Goal: Navigation & Orientation: Find specific page/section

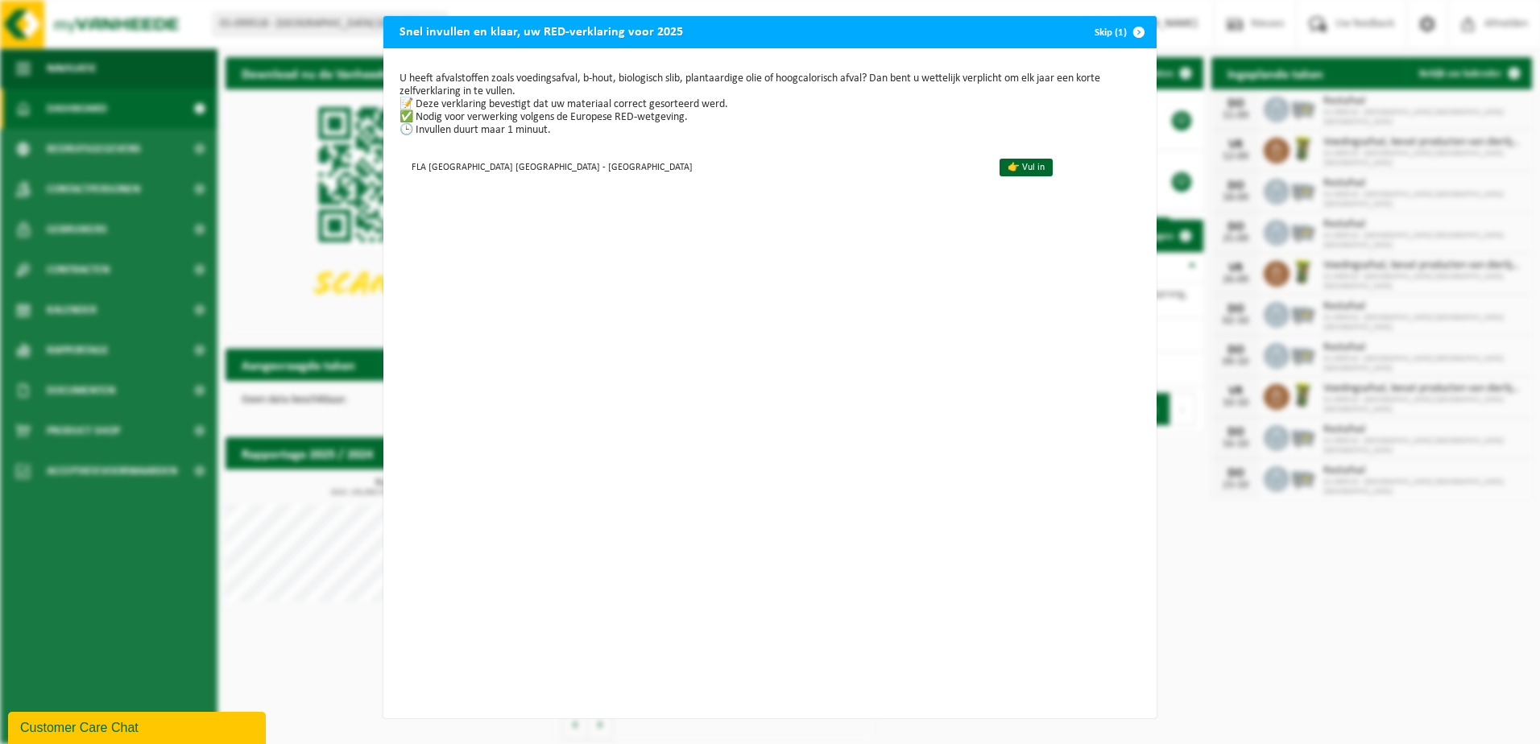
click at [1131, 35] on span "button" at bounding box center [1138, 32] width 32 height 32
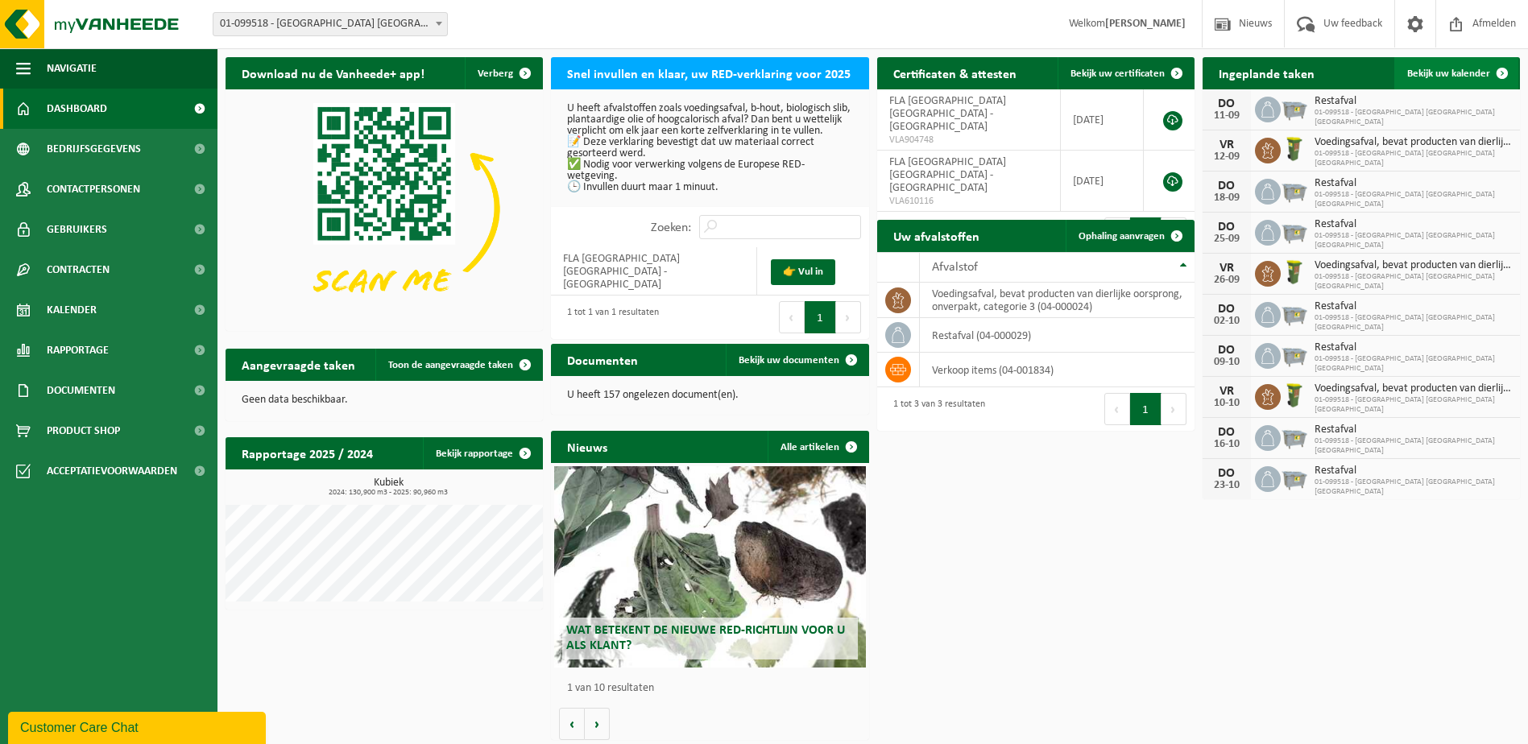
click at [1423, 78] on span "Bekijk uw kalender" at bounding box center [1448, 73] width 83 height 10
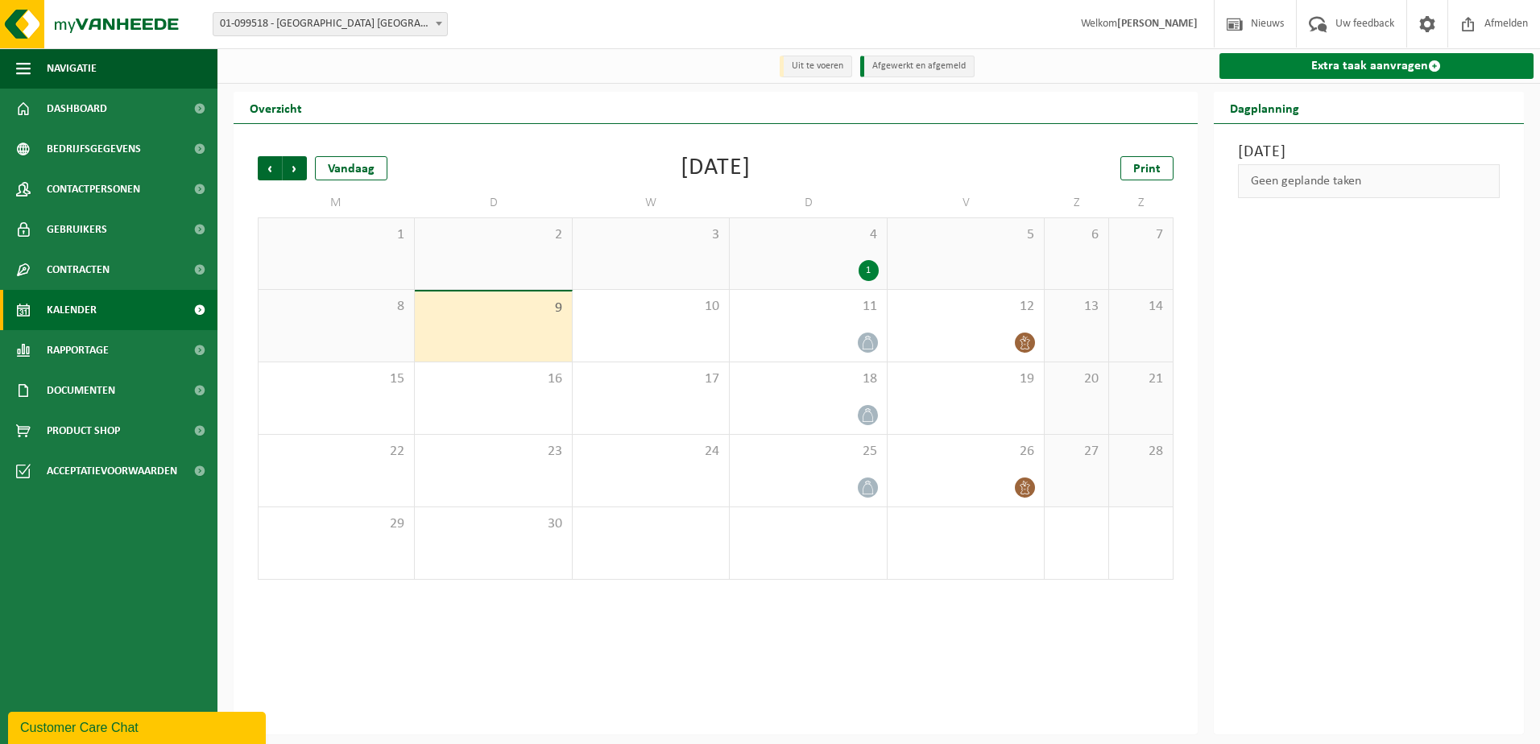
click at [1337, 68] on link "Extra taak aanvragen" at bounding box center [1376, 66] width 315 height 26
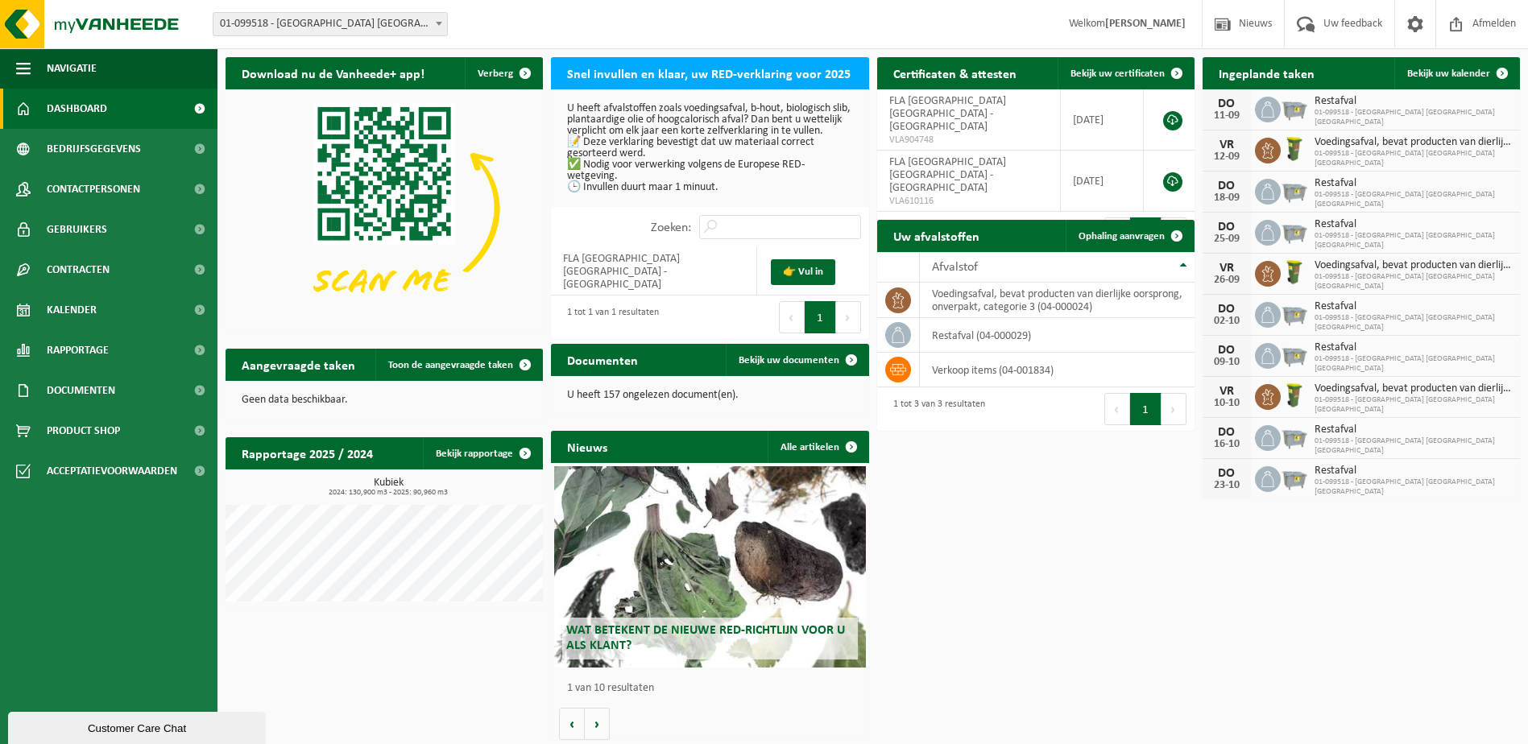
click at [425, 27] on span "01-099518 - [GEOGRAPHIC_DATA] [GEOGRAPHIC_DATA] [GEOGRAPHIC_DATA] - [GEOGRAPHIC…" at bounding box center [330, 24] width 234 height 23
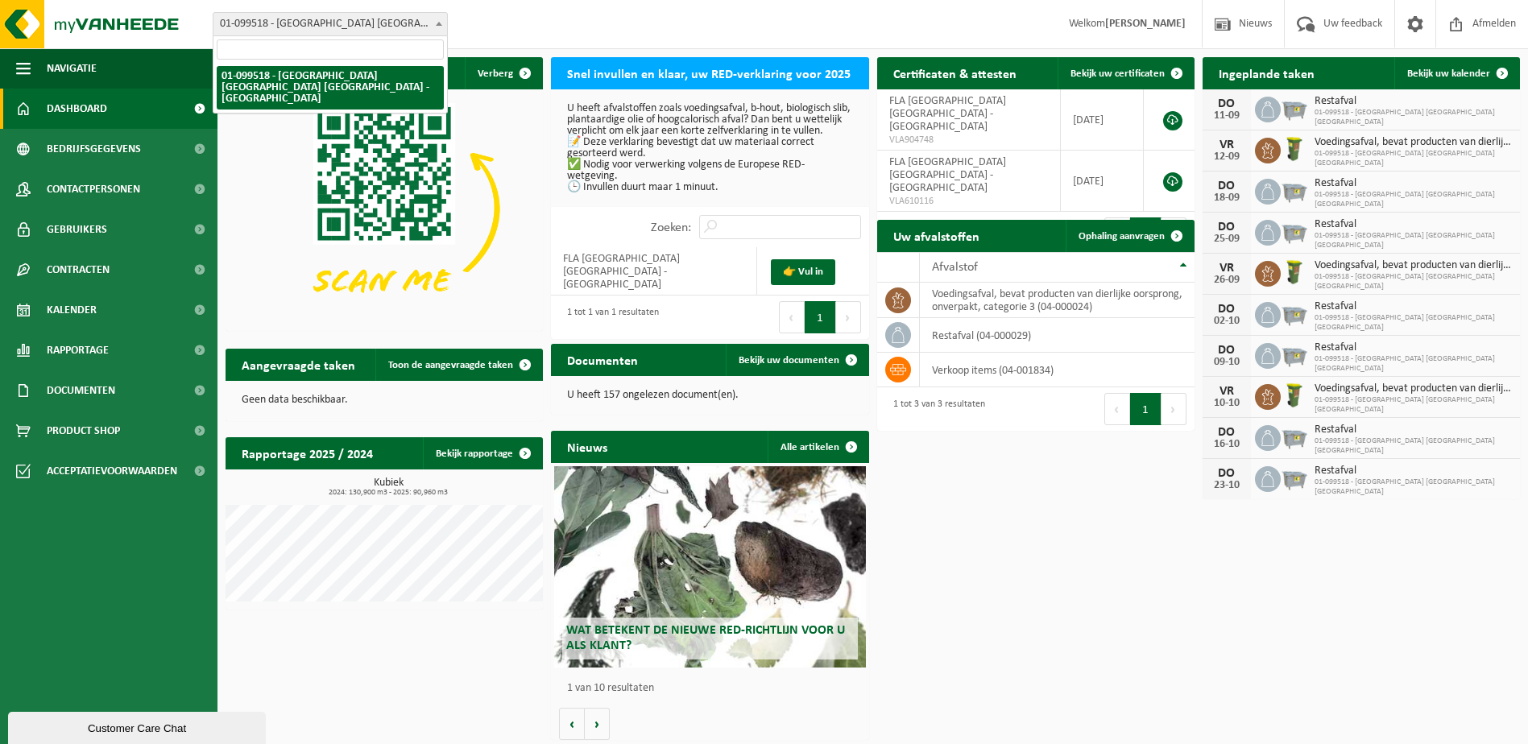
click at [363, 48] on input "search" at bounding box center [330, 49] width 227 height 20
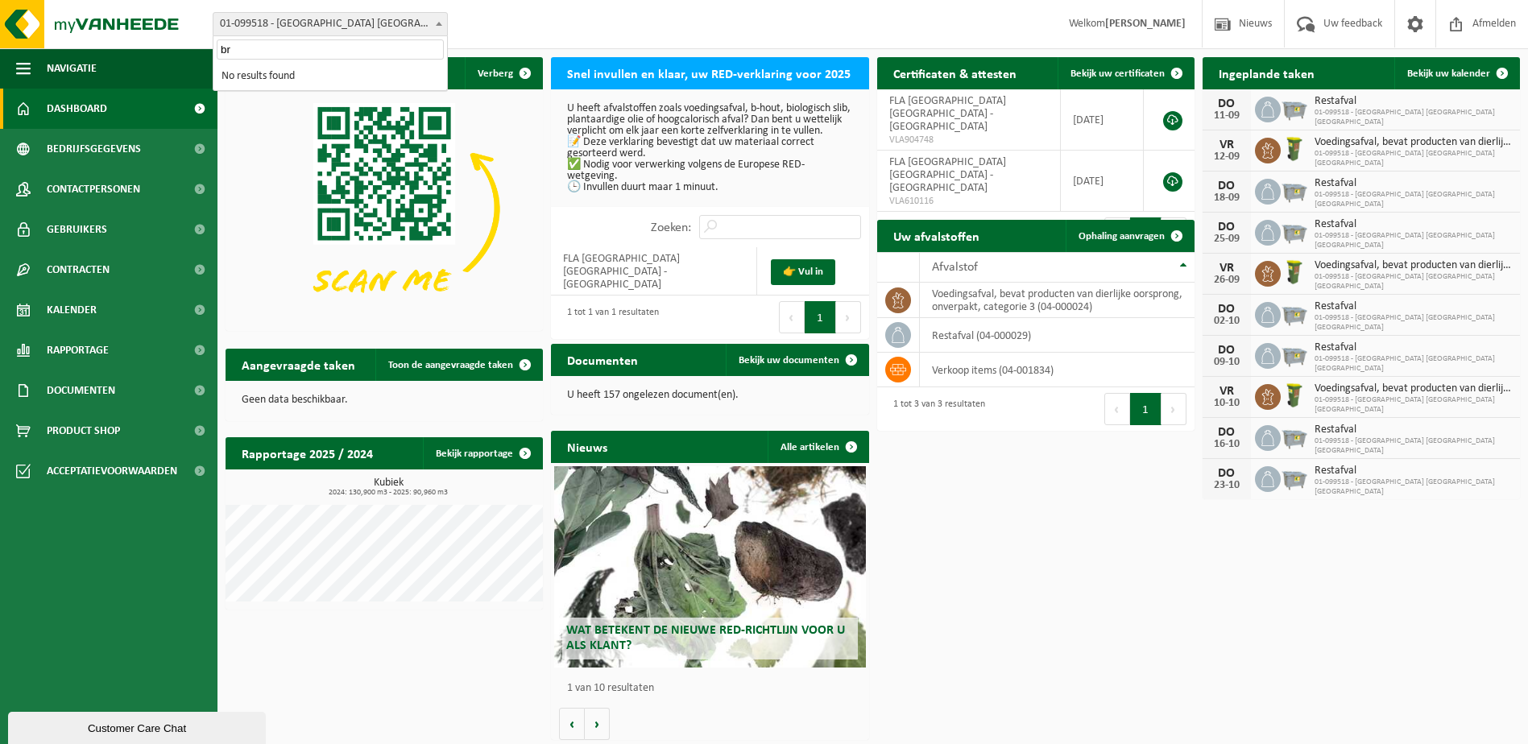
type input "b"
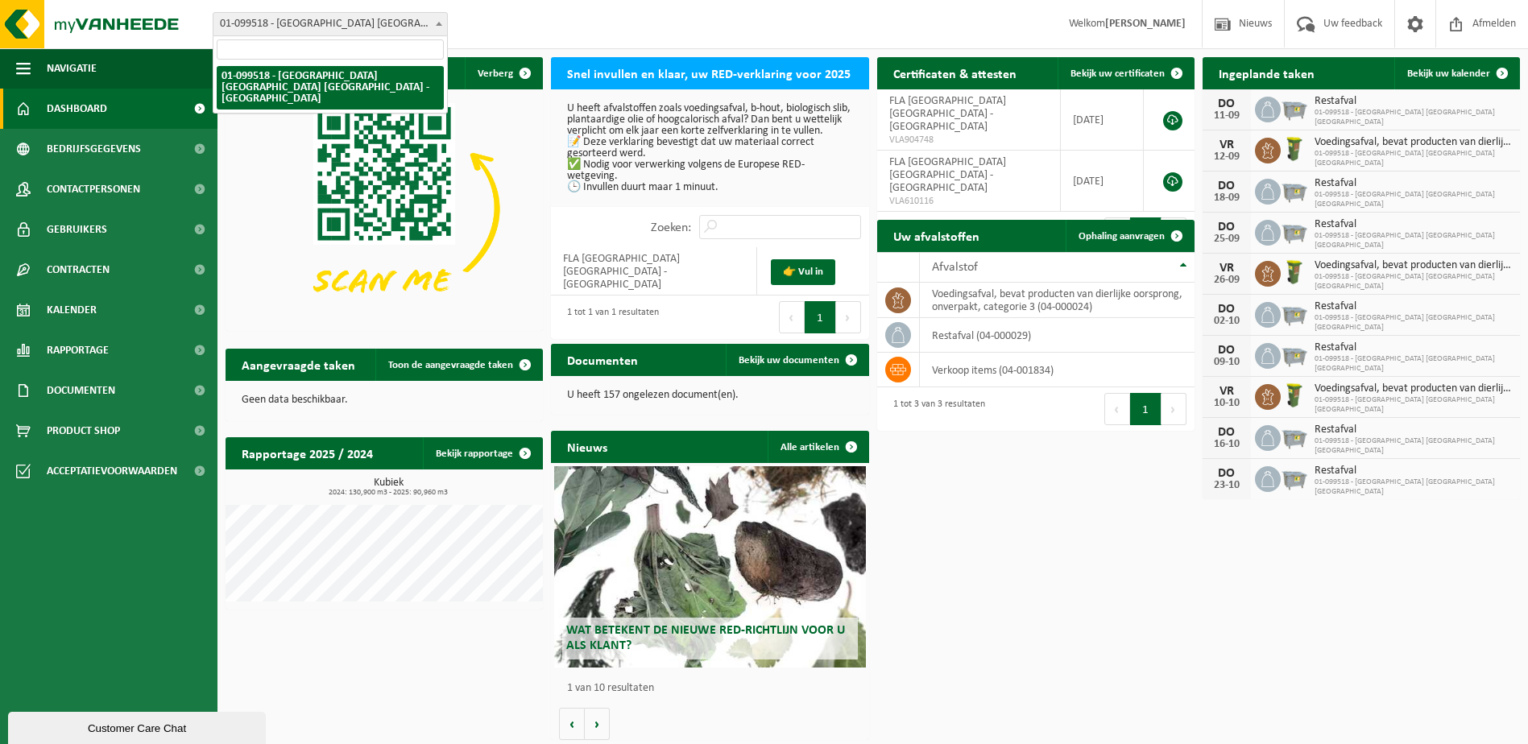
click at [630, 11] on div "Vestiging: 01-099518 - FLA EUROPE NV - OUDENAARDE 01-099518 - FLA EUROPE NV - O…" at bounding box center [764, 24] width 1528 height 49
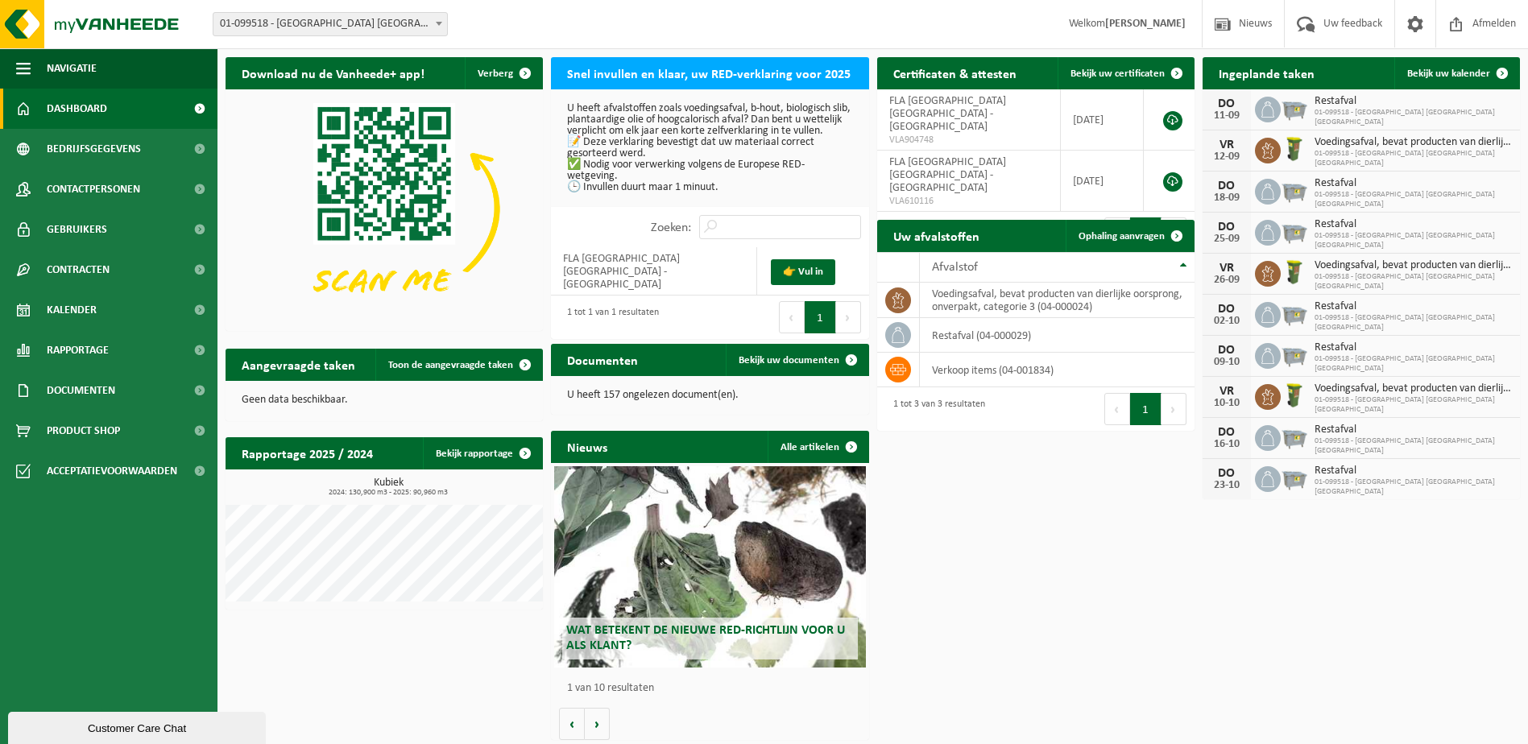
click at [444, 660] on div "Download nu de Vanheede+ app! Verberg Snel invullen en klaar, uw RED-verklaring…" at bounding box center [872, 398] width 1302 height 699
click at [1210, 535] on div "Download nu de Vanheede+ app! Verberg Snel invullen en klaar, uw RED-verklaring…" at bounding box center [872, 398] width 1302 height 699
click at [969, 134] on span "VLA904748" at bounding box center [968, 140] width 159 height 13
click at [974, 195] on span "VLA610116" at bounding box center [968, 201] width 159 height 13
click at [976, 216] on div "1 tot 2 van 2 resultaten" at bounding box center [935, 233] width 100 height 35
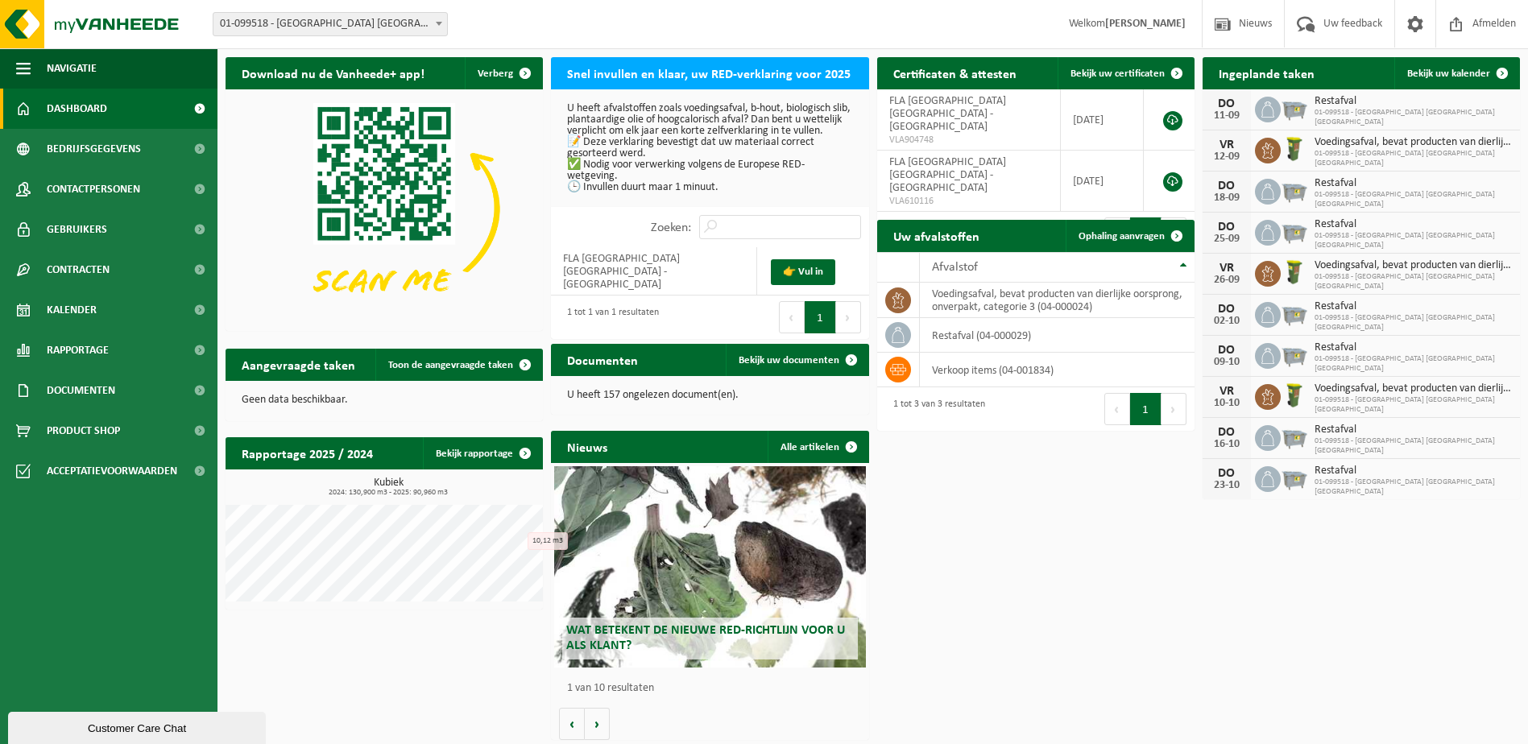
drag, startPoint x: 148, startPoint y: 4, endPoint x: 321, endPoint y: 23, distance: 174.2
click at [321, 23] on span "01-099518 - [GEOGRAPHIC_DATA] [GEOGRAPHIC_DATA] [GEOGRAPHIC_DATA] - [GEOGRAPHIC…" at bounding box center [330, 24] width 234 height 23
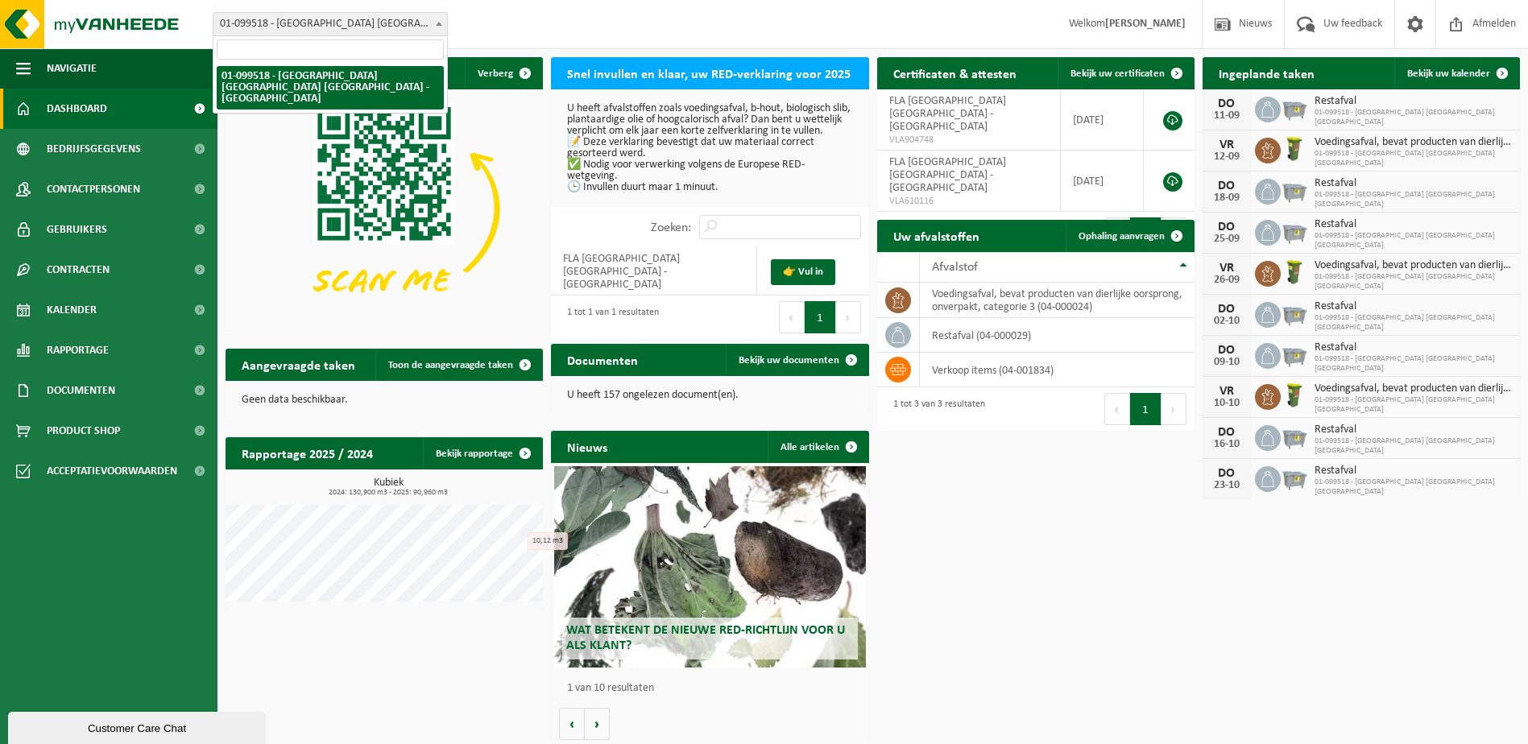
click at [430, 20] on span "01-099518 - [GEOGRAPHIC_DATA] [GEOGRAPHIC_DATA] [GEOGRAPHIC_DATA] - [GEOGRAPHIC…" at bounding box center [330, 24] width 234 height 23
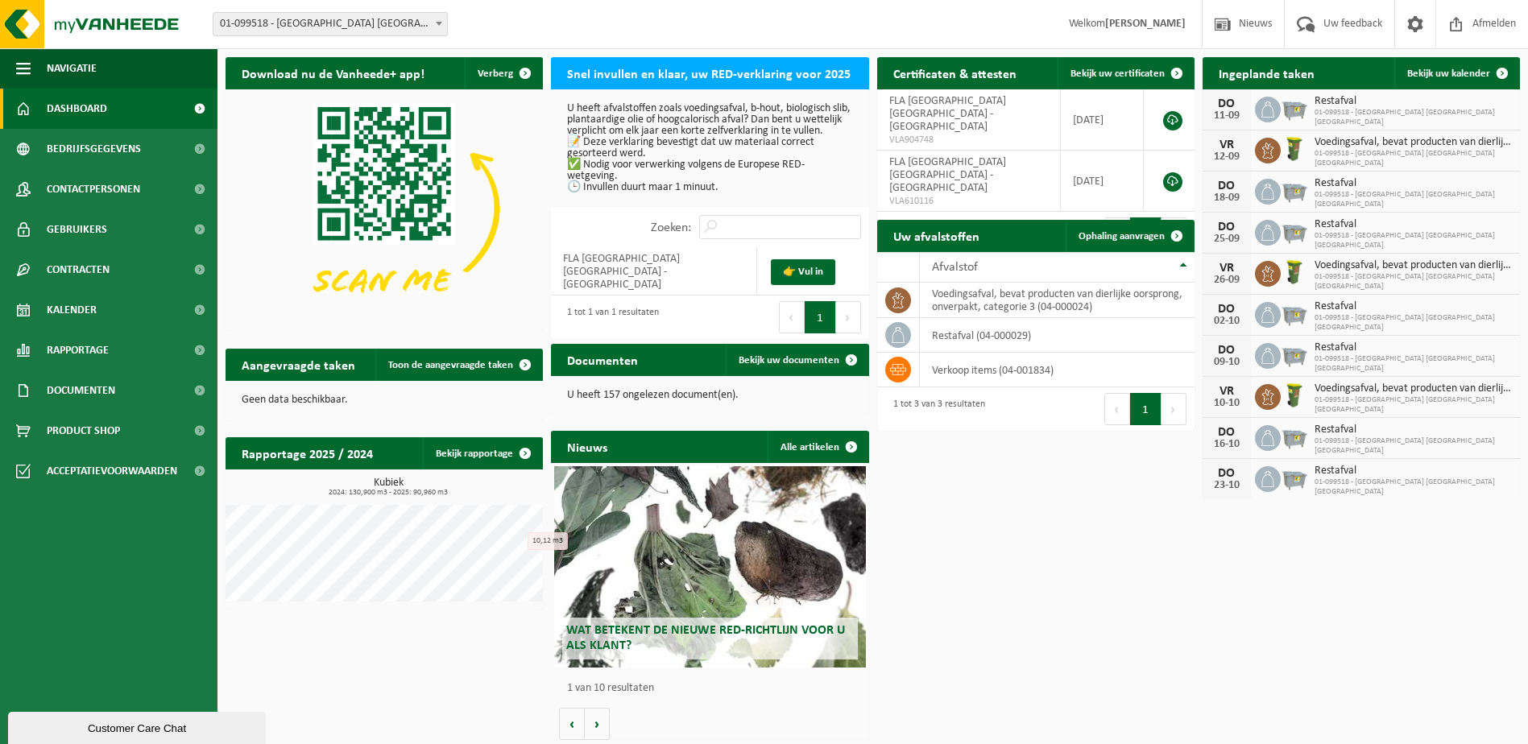
click at [329, 19] on span "01-099518 - [GEOGRAPHIC_DATA] [GEOGRAPHIC_DATA] [GEOGRAPHIC_DATA] - [GEOGRAPHIC…" at bounding box center [330, 24] width 234 height 23
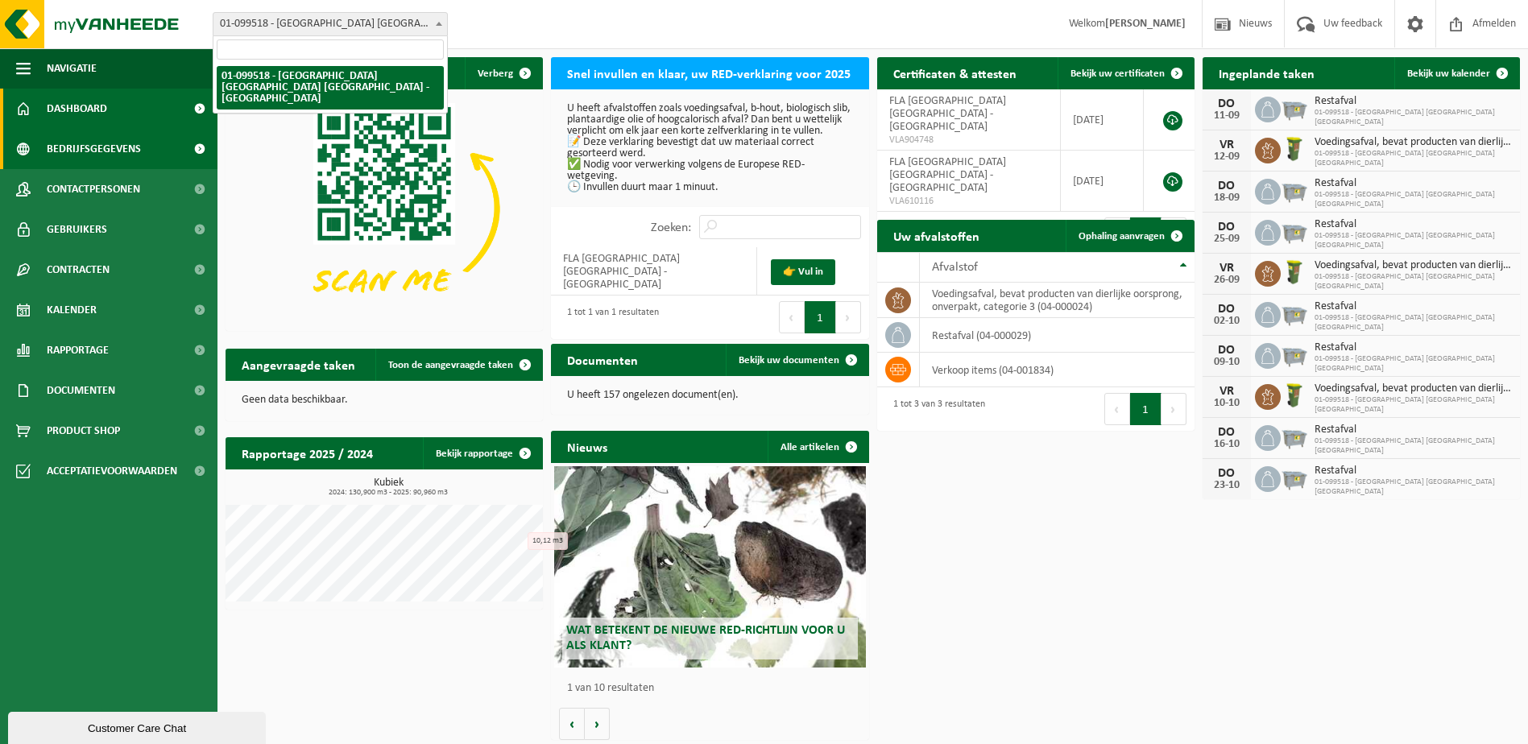
click at [115, 149] on span "Bedrijfsgegevens" at bounding box center [94, 149] width 94 height 40
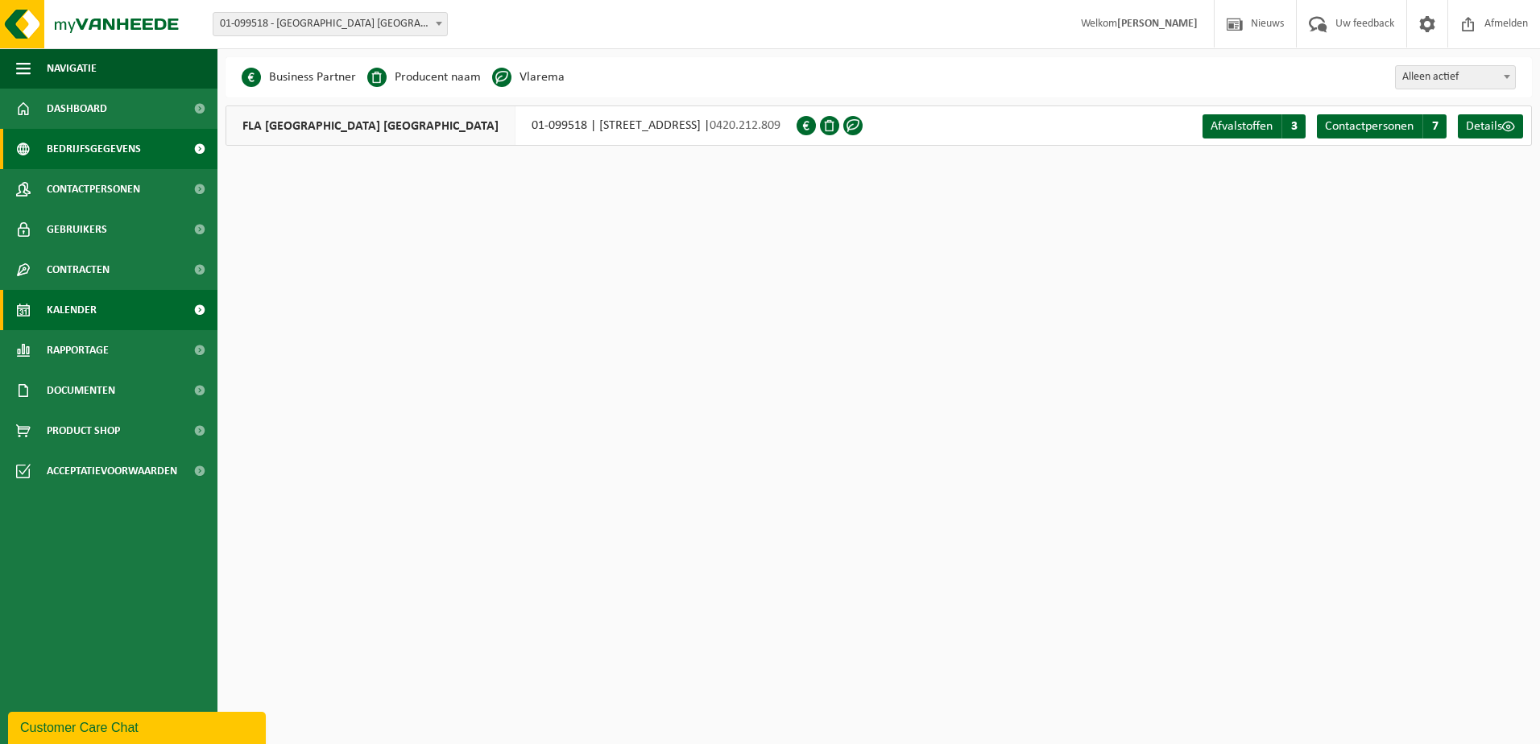
click at [85, 315] on span "Kalender" at bounding box center [72, 310] width 50 height 40
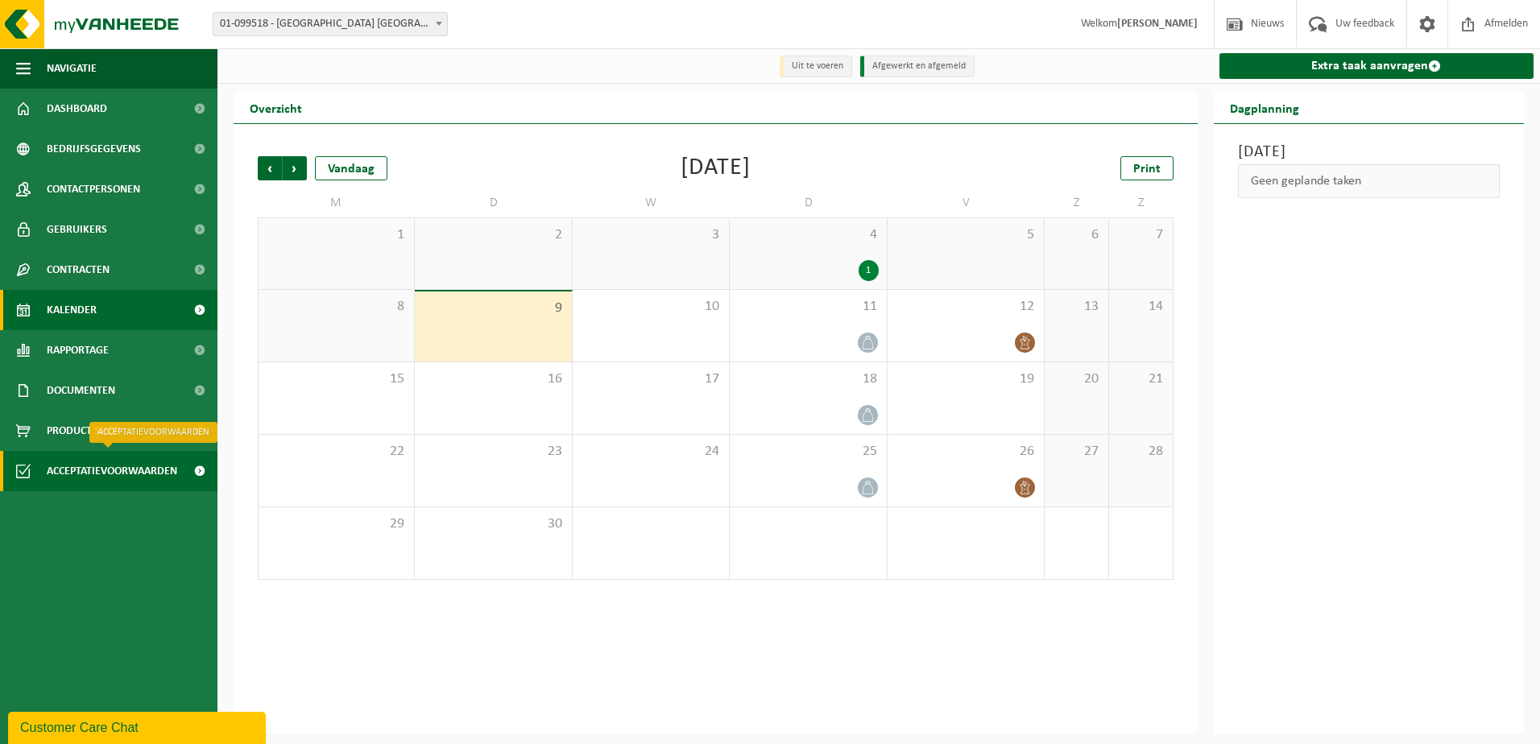
click at [116, 460] on span "Acceptatievoorwaarden" at bounding box center [112, 471] width 130 height 40
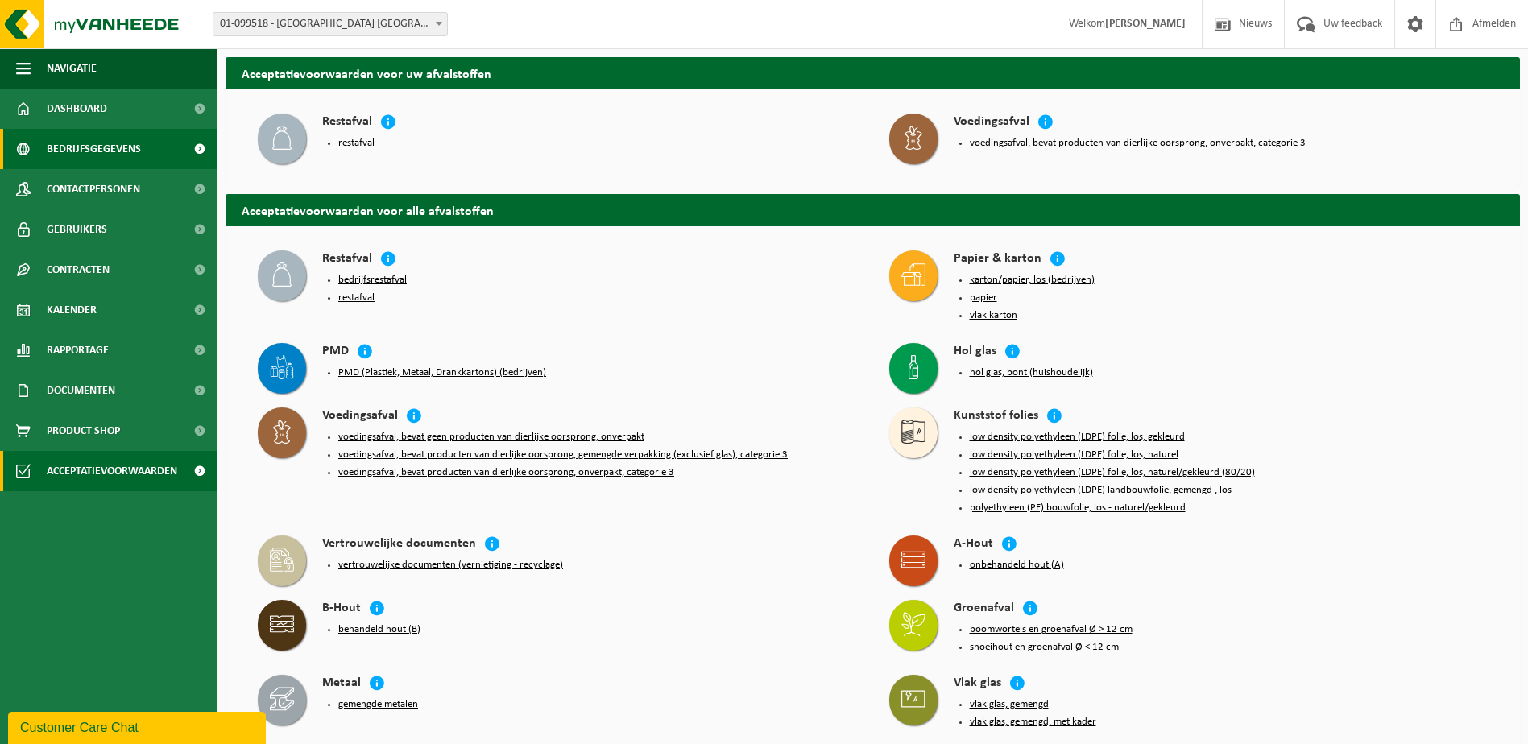
click at [102, 139] on span "Bedrijfsgegevens" at bounding box center [94, 149] width 94 height 40
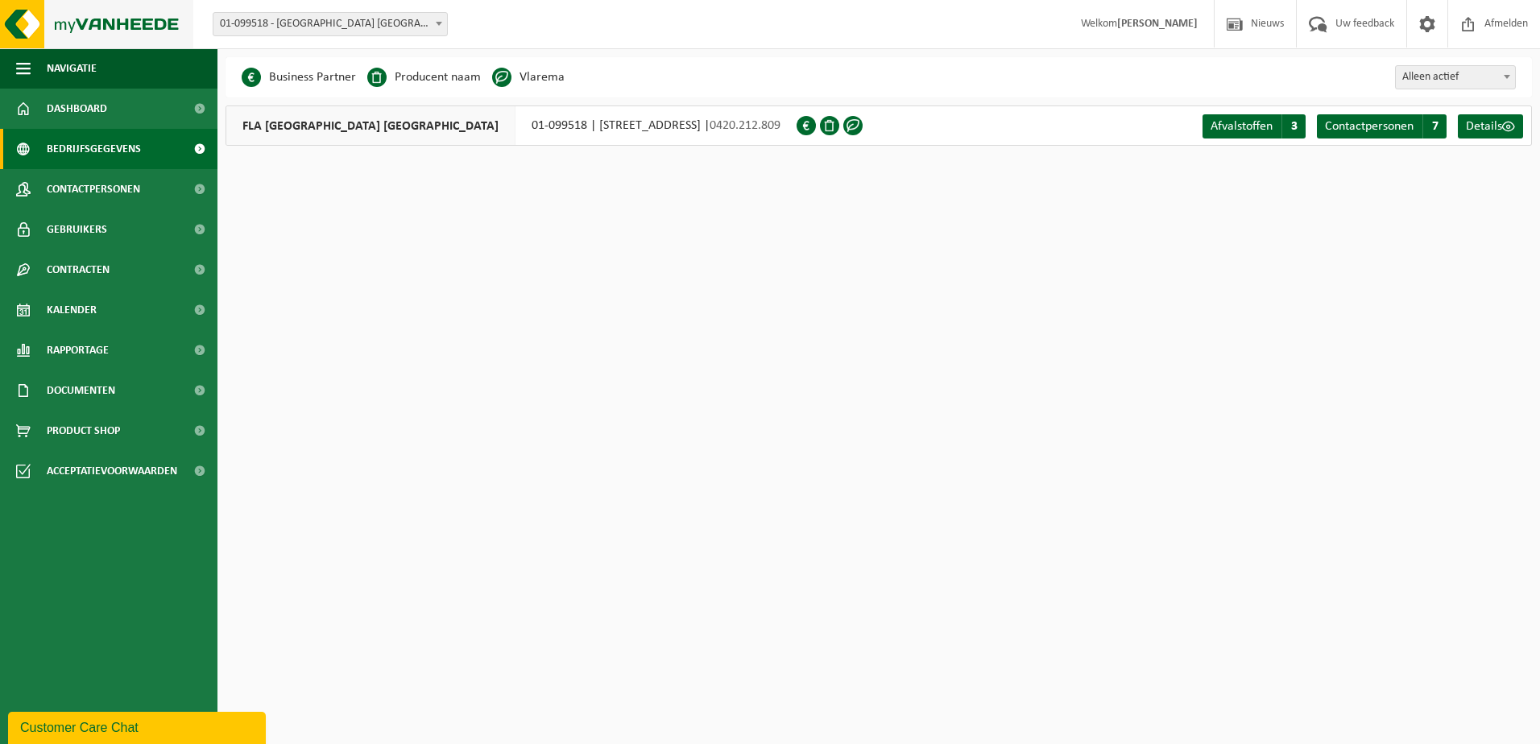
click at [60, 23] on img at bounding box center [96, 24] width 193 height 48
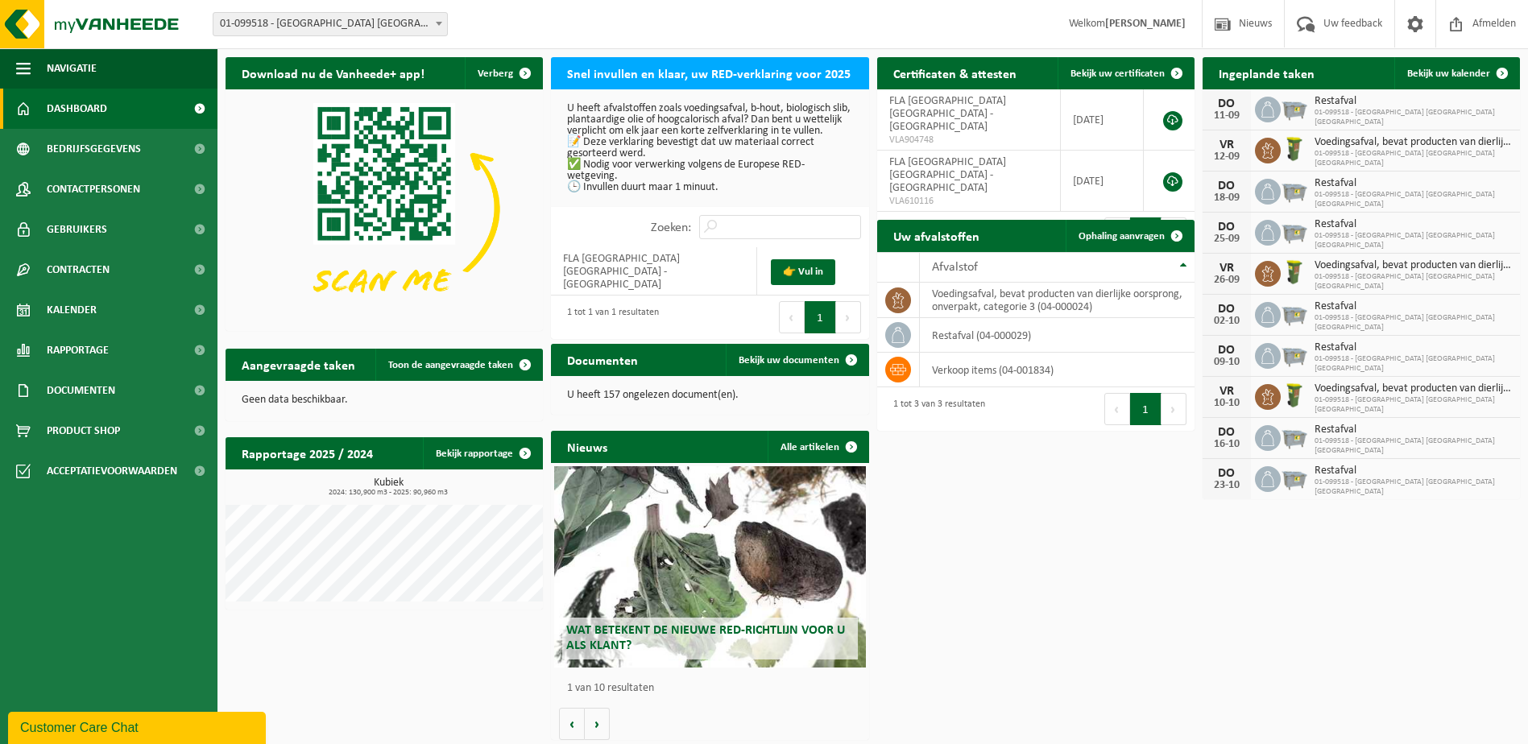
click at [60, 23] on img at bounding box center [96, 24] width 193 height 48
click at [409, 27] on span "01-099518 - [GEOGRAPHIC_DATA] [GEOGRAPHIC_DATA] [GEOGRAPHIC_DATA] - [GEOGRAPHIC…" at bounding box center [330, 24] width 234 height 23
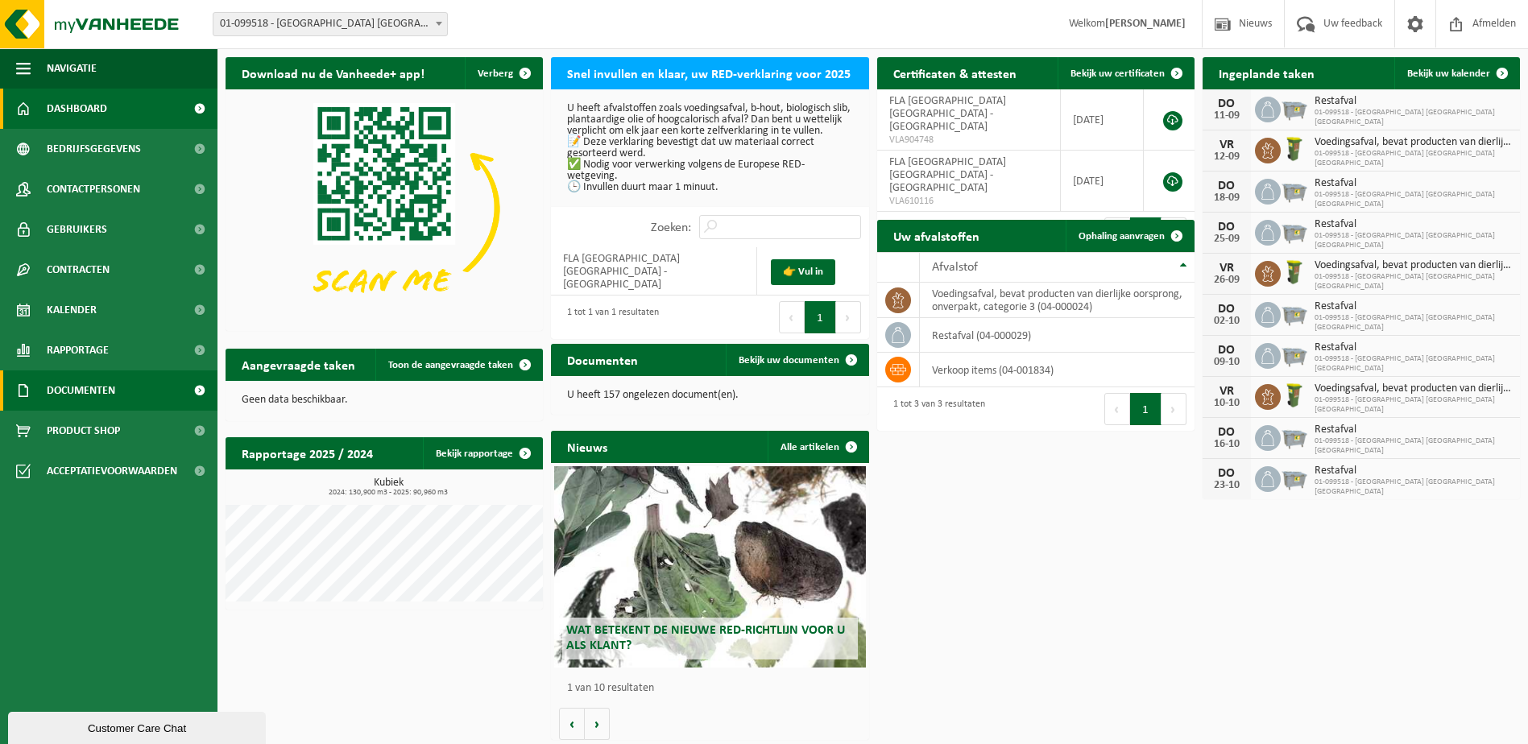
click at [99, 398] on span "Documenten" at bounding box center [81, 390] width 68 height 40
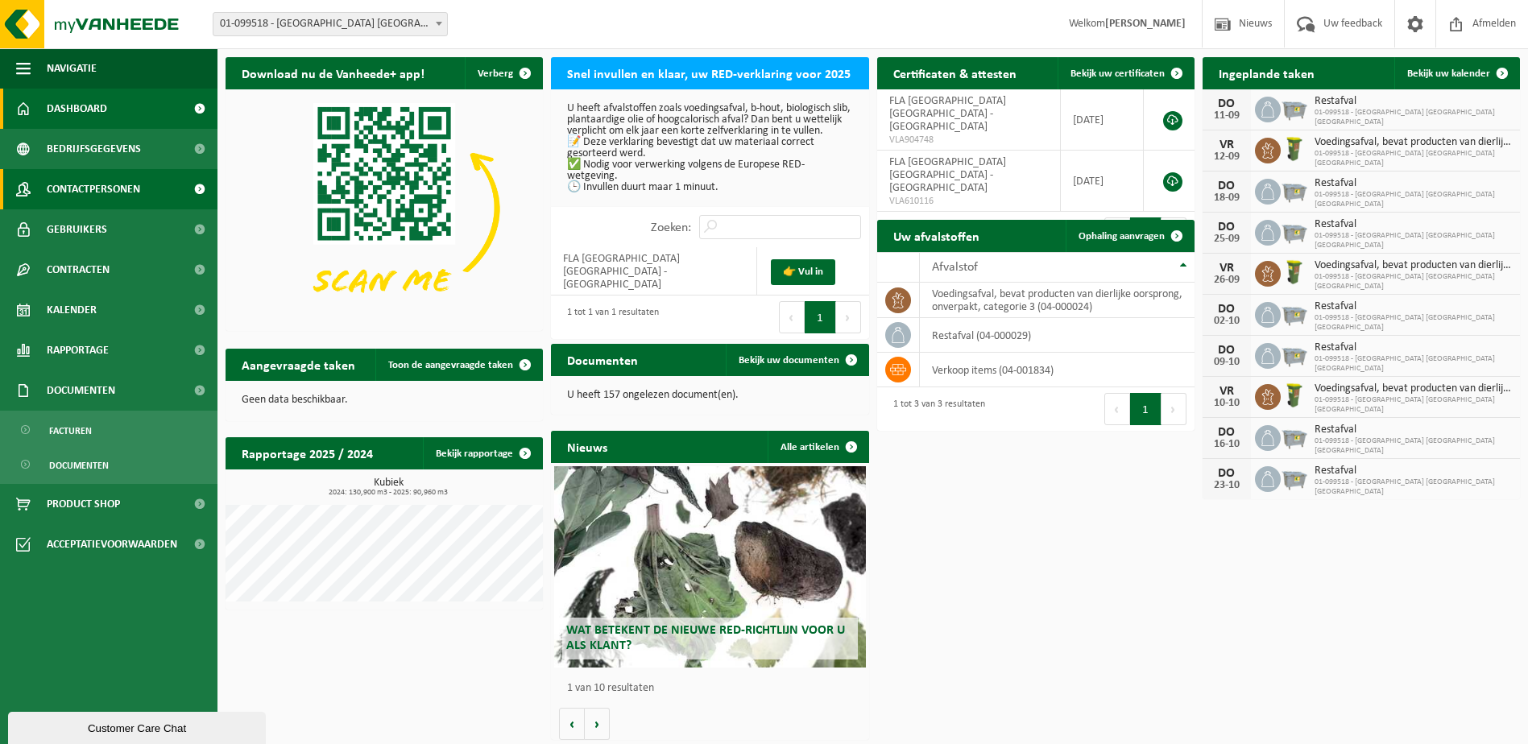
click at [86, 181] on span "Contactpersonen" at bounding box center [93, 189] width 93 height 40
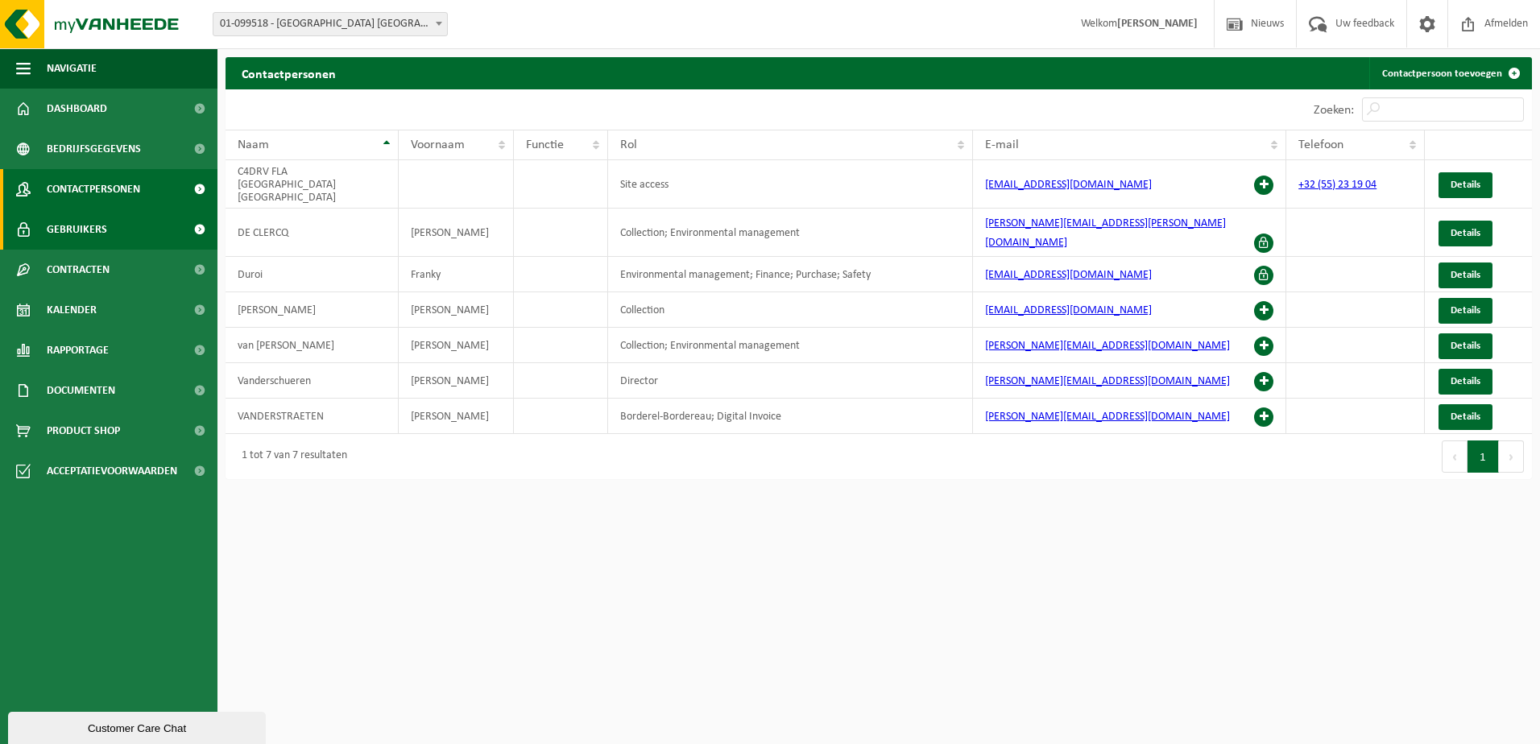
click at [90, 234] on span "Gebruikers" at bounding box center [77, 229] width 60 height 40
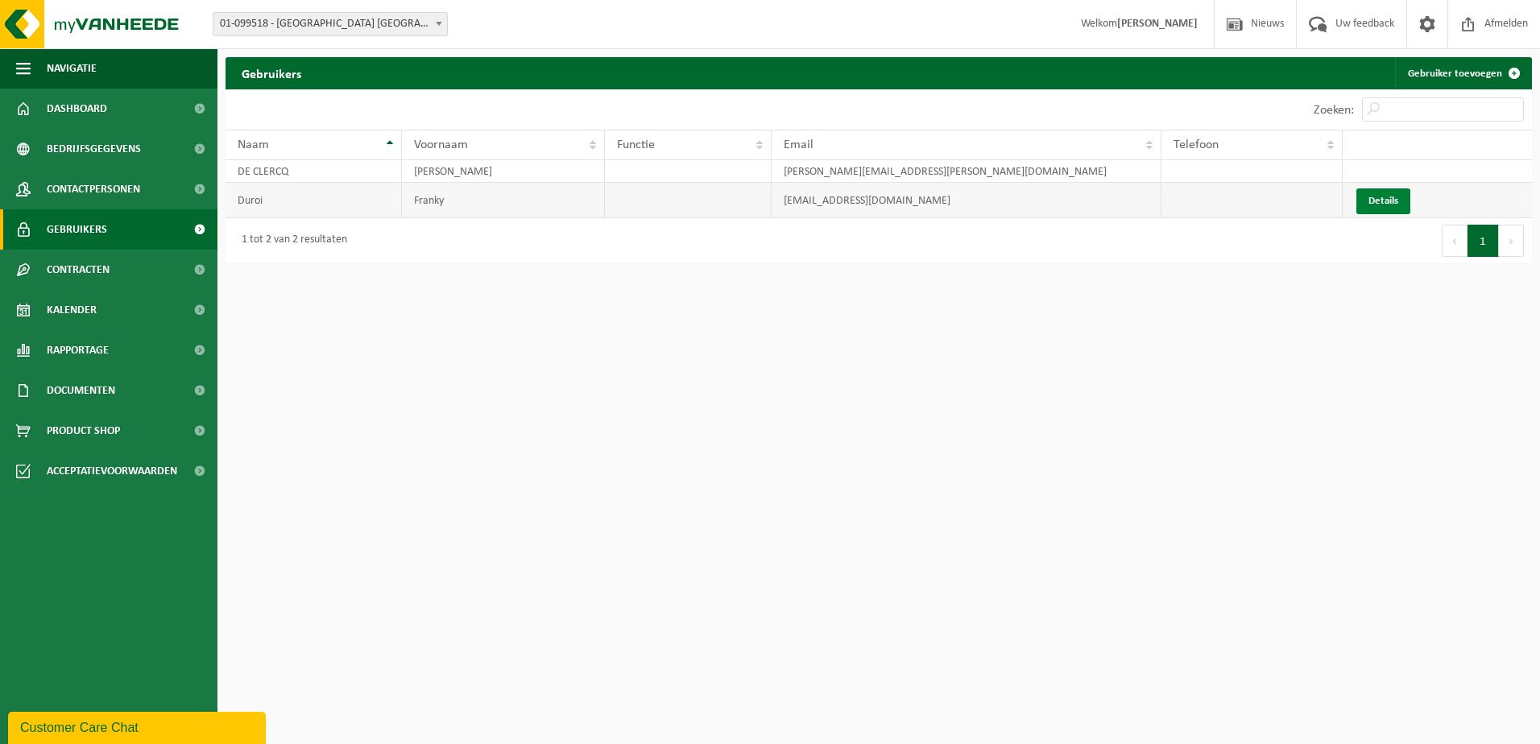
click at [1391, 201] on link "Details" at bounding box center [1383, 201] width 54 height 26
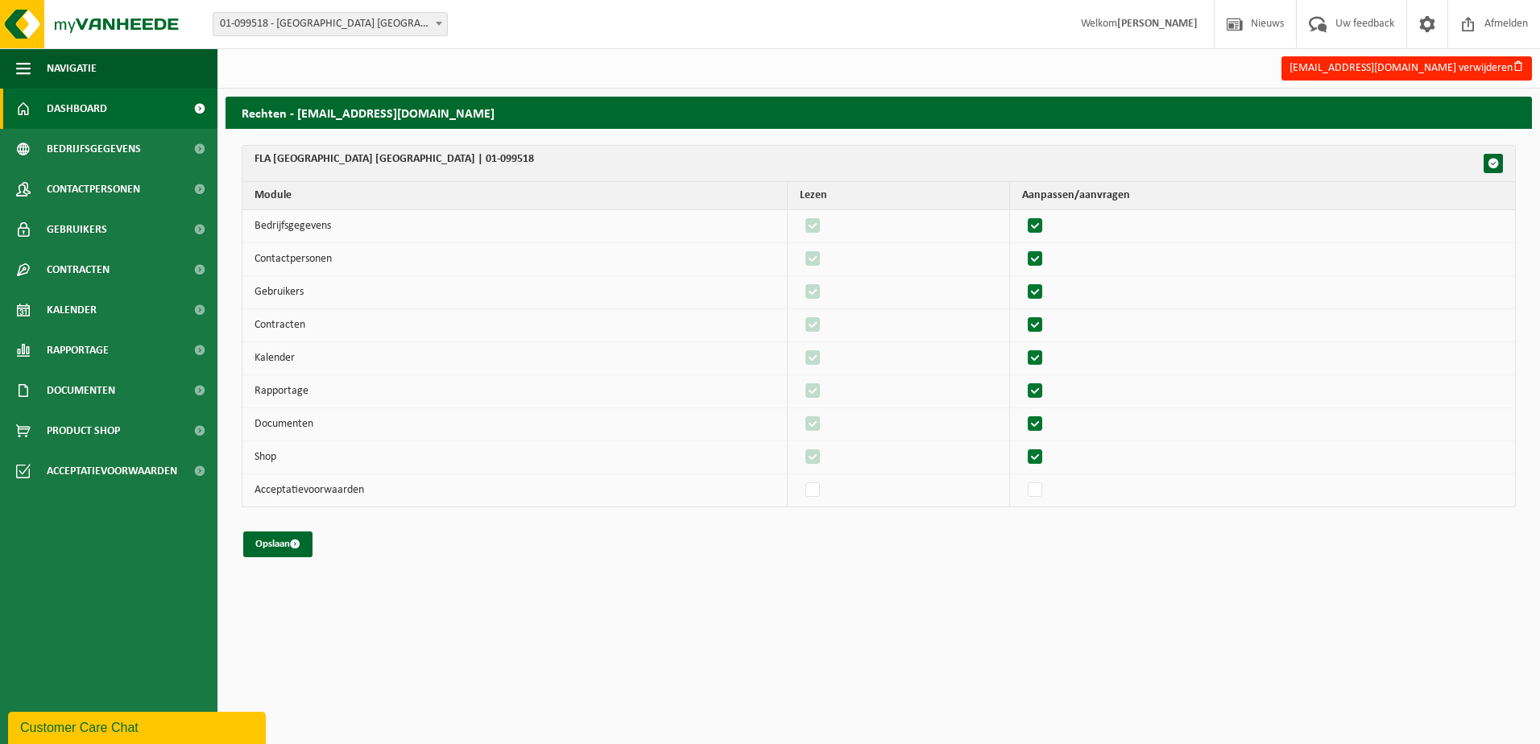
click at [48, 103] on span "Dashboard" at bounding box center [77, 109] width 60 height 40
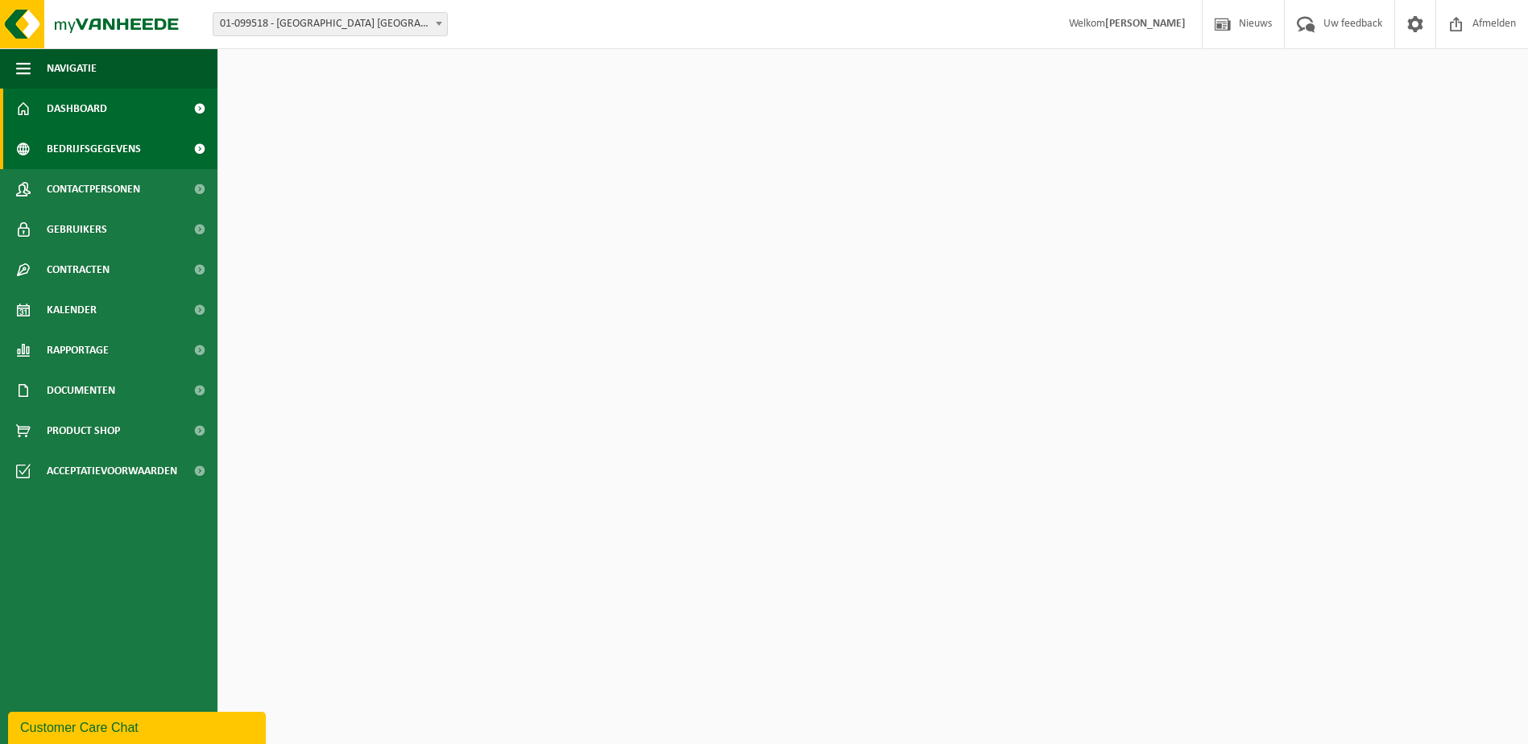
click at [59, 153] on span "Bedrijfsgegevens" at bounding box center [94, 149] width 94 height 40
